Goal: Transaction & Acquisition: Book appointment/travel/reservation

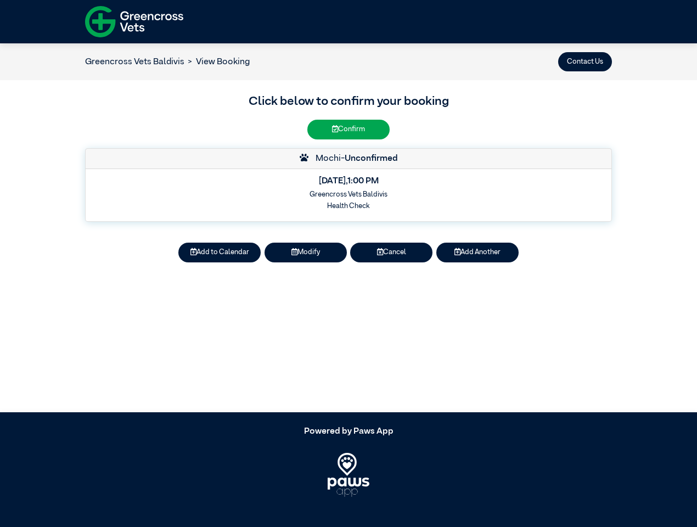
click at [585, 61] on button "Contact Us" at bounding box center [585, 61] width 54 height 19
click at [219, 252] on button "Add to Calendar" at bounding box center [219, 251] width 82 height 19
click at [306, 252] on button "Modify" at bounding box center [305, 251] width 82 height 19
click at [391, 252] on button "Cancel" at bounding box center [391, 251] width 82 height 19
click at [477, 252] on button "Add Another" at bounding box center [477, 251] width 82 height 19
